Goal: Submit feedback/report problem

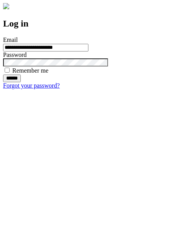
type input "**********"
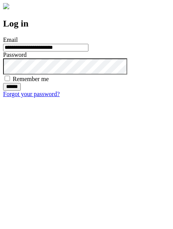
click at [21, 91] on input "******" at bounding box center [12, 87] width 18 height 8
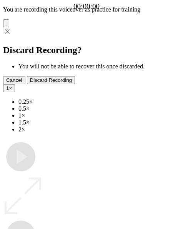
type input "**********"
